Goal: Navigation & Orientation: Find specific page/section

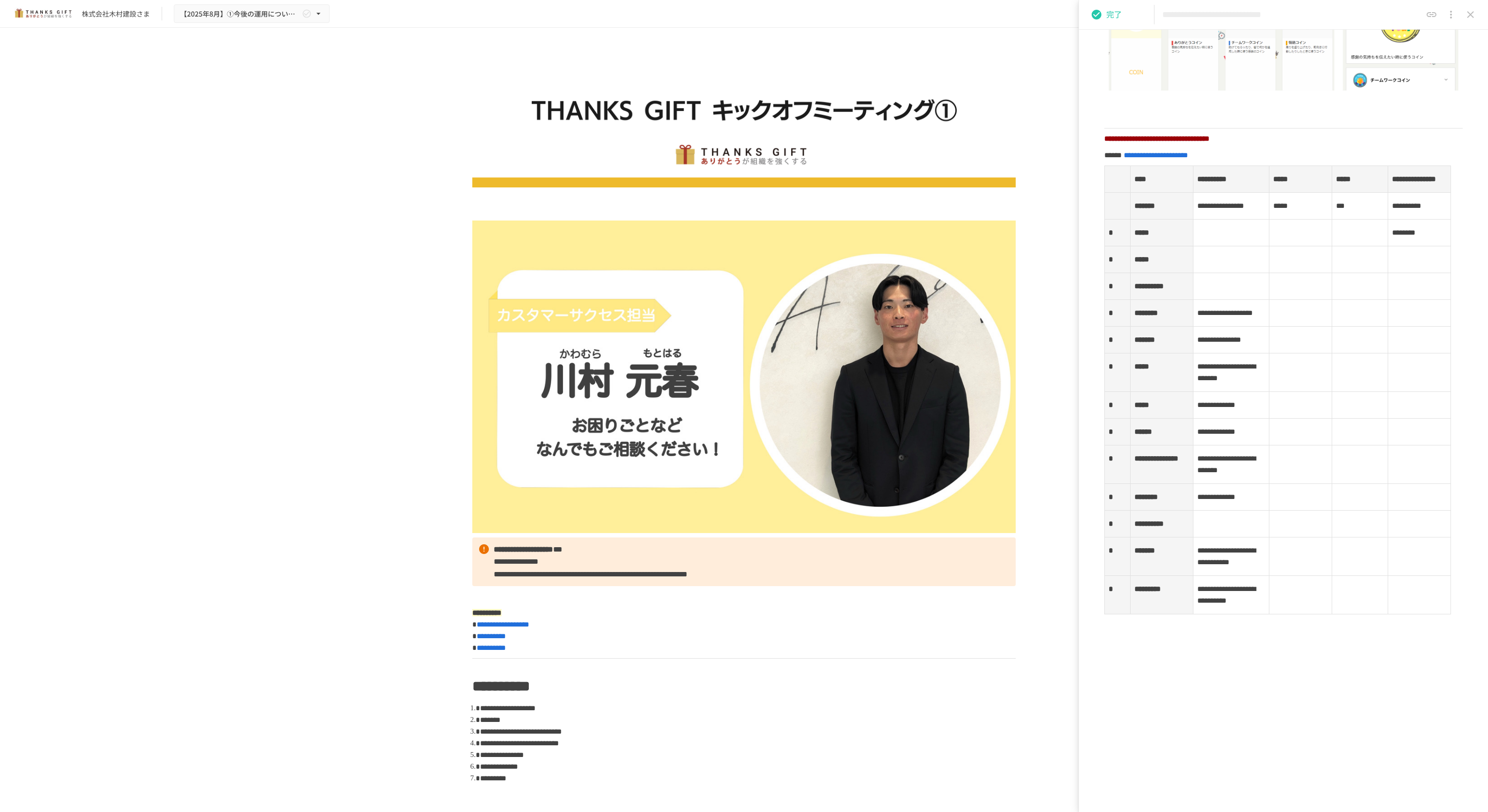
click at [126, 13] on div "株式会社木村建設さま" at bounding box center [116, 14] width 68 height 10
click at [266, 19] on button "【2025年8月】①今後の運用についてのご案内/THANKS GIFTキックオフMTG" at bounding box center [251, 14] width 156 height 19
click at [288, 34] on span "【2025年9月】②各種検討項目のすり合わせ/ THANKS GIFTキックオフMTG" at bounding box center [246, 36] width 129 height 10
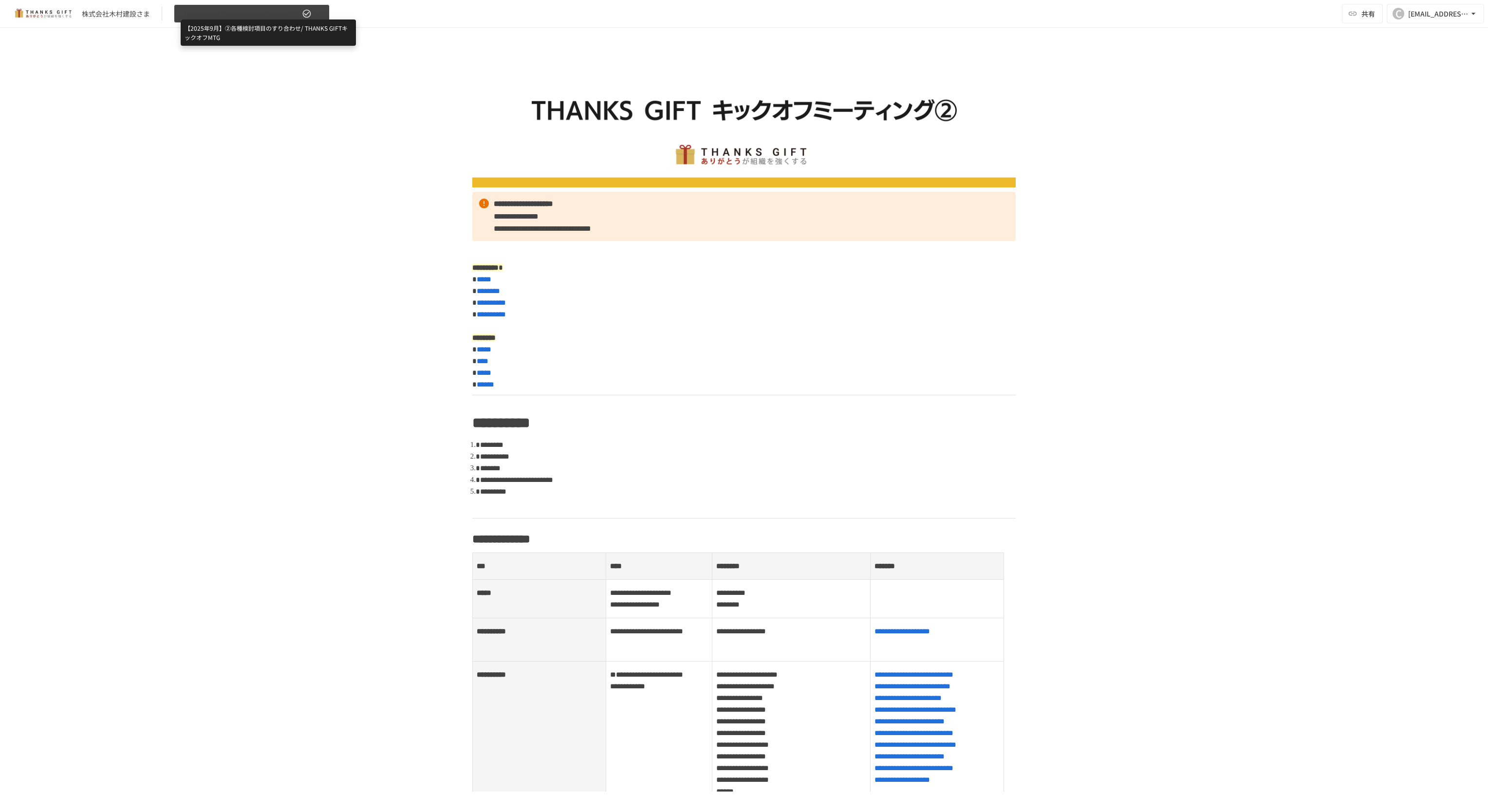
click at [242, 18] on span "【2025年9月】②各種検討項目のすり合わせ/ THANKS GIFTキックオフMTG" at bounding box center [240, 13] width 120 height 12
click at [244, 50] on span "【2025年8月】納品用ページ" at bounding box center [226, 53] width 88 height 10
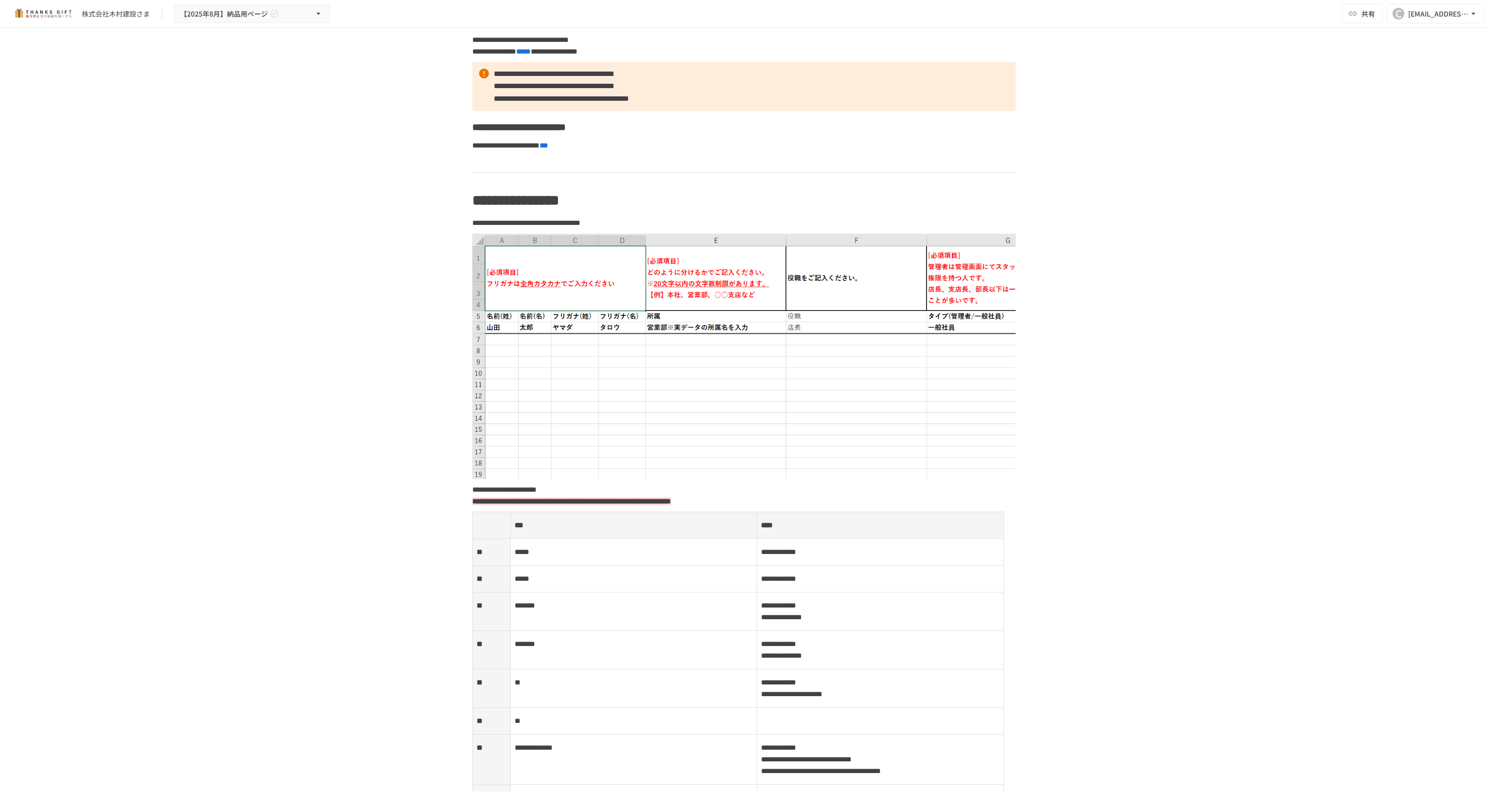
scroll to position [876, 0]
